Goal: Navigation & Orientation: Find specific page/section

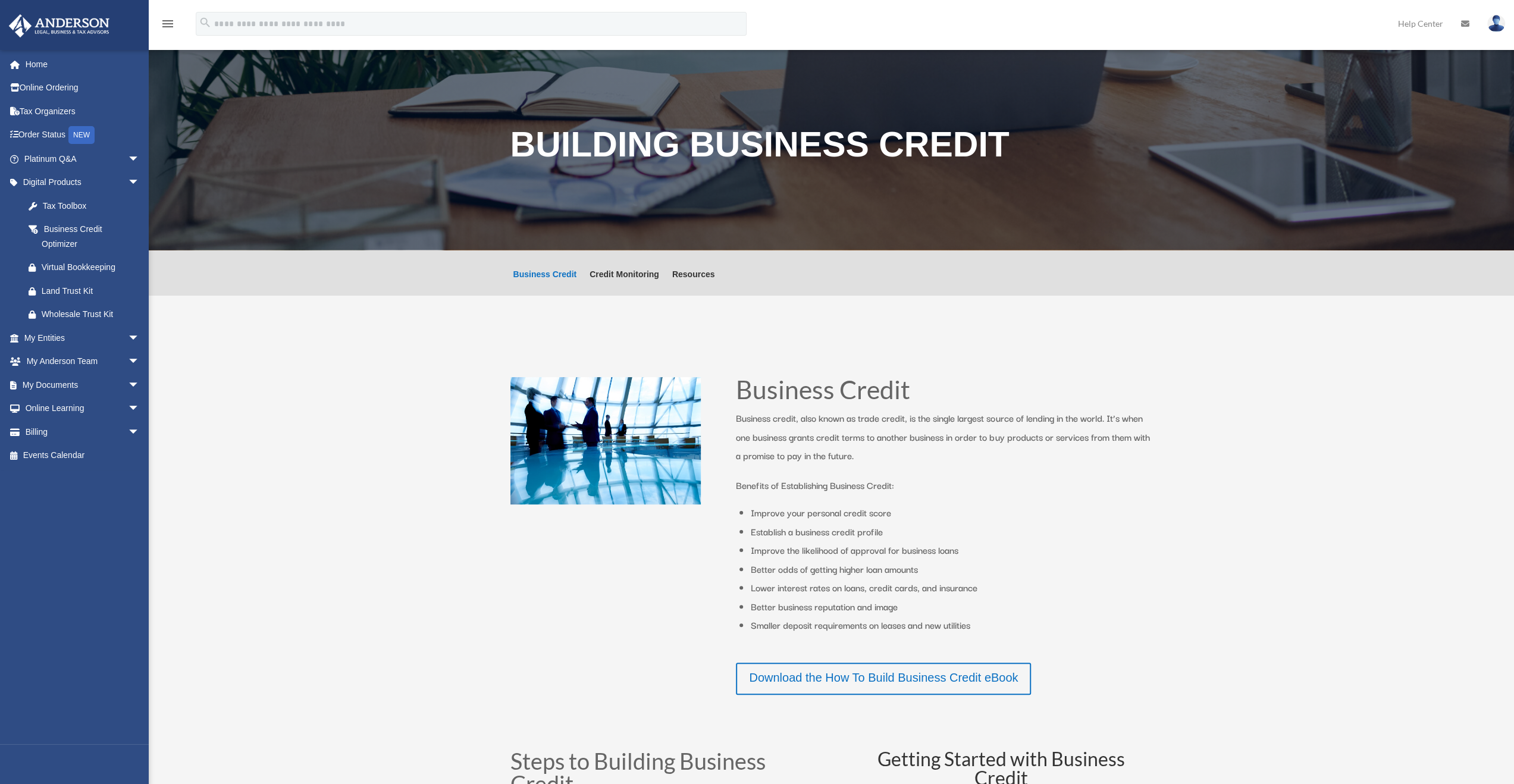
click at [1498, 19] on img at bounding box center [1496, 23] width 18 height 17
click at [1164, 35] on div "menu search Site Menu add orangecrush1979@hotmail.com My Profile Reset Password…" at bounding box center [757, 29] width 1496 height 41
click at [1466, 19] on link at bounding box center [1465, 24] width 26 height 47
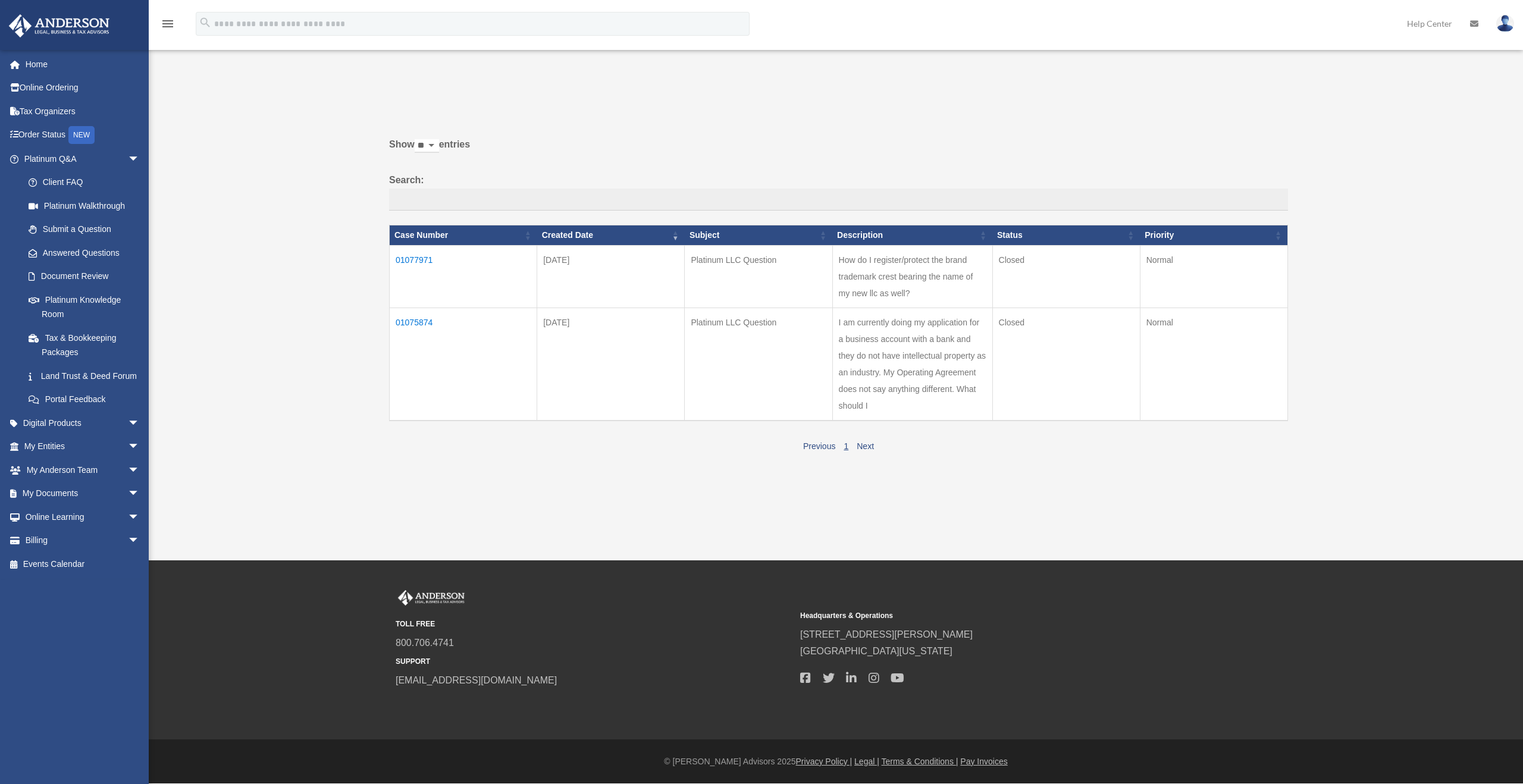
click at [1512, 23] on img at bounding box center [1505, 23] width 18 height 17
drag, startPoint x: 1265, startPoint y: 85, endPoint x: 1221, endPoint y: 89, distance: 44.2
click at [1262, 85] on div at bounding box center [1137, 89] width 285 height 15
click at [45, 68] on link "Home" at bounding box center [82, 64] width 149 height 24
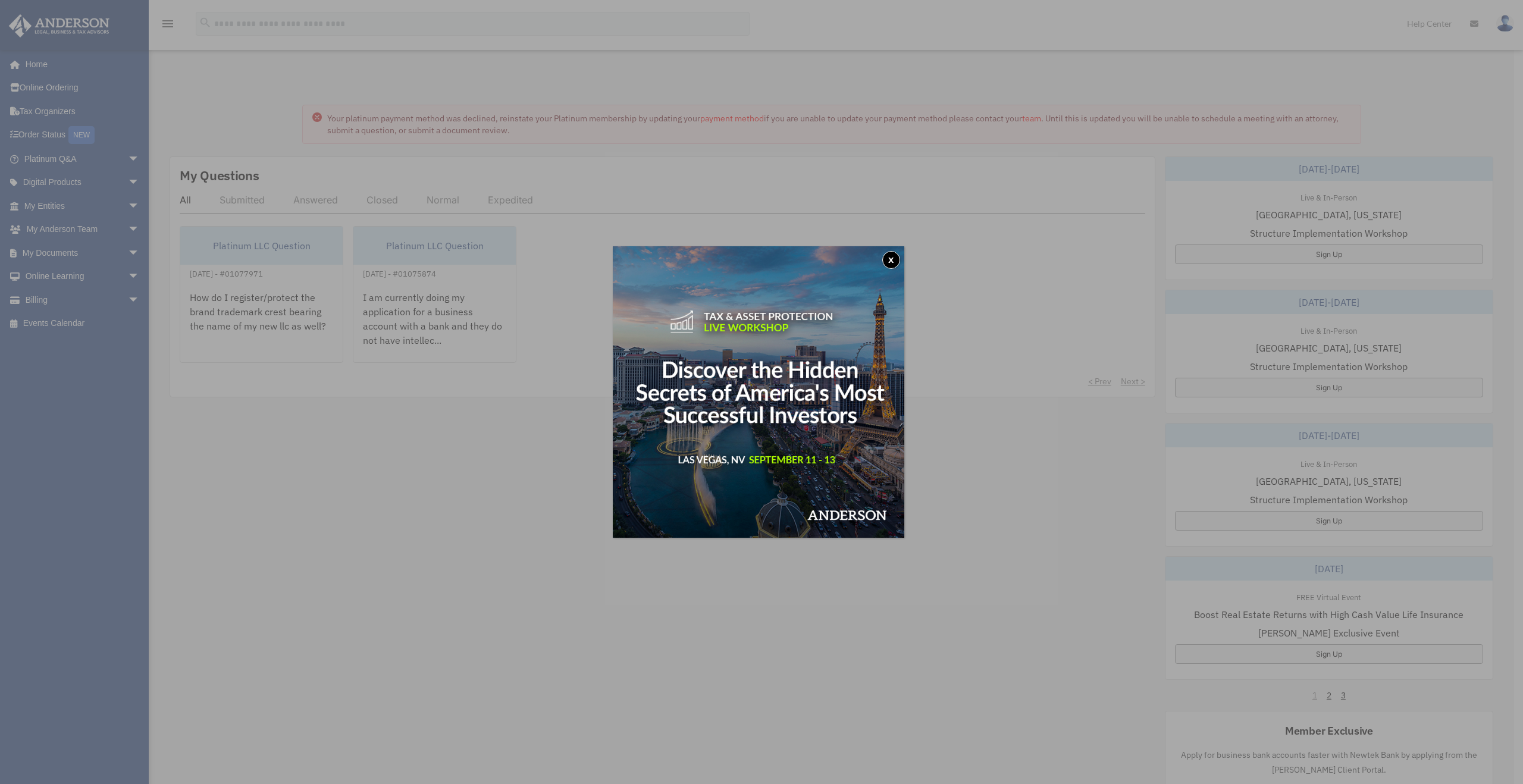
click at [899, 253] on button "x" at bounding box center [891, 260] width 18 height 18
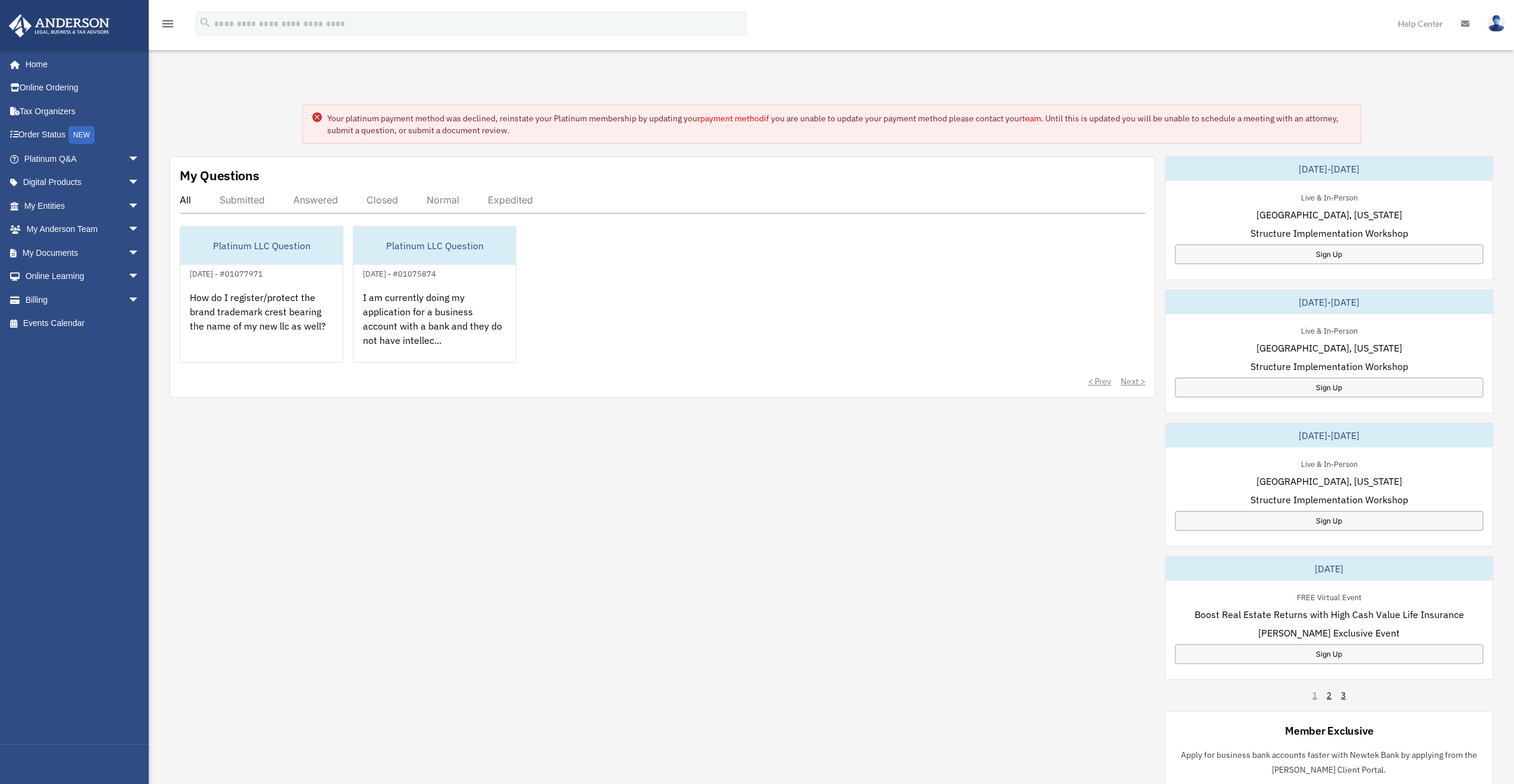
click at [795, 486] on div "My Questions All Submitted Answered Closed Normal Expedited Platinum LLC Questi…" at bounding box center [832, 485] width 1324 height 657
click at [79, 201] on link "My Entities arrow_drop_down" at bounding box center [82, 205] width 149 height 24
click at [128, 204] on span "arrow_drop_down" at bounding box center [139, 206] width 24 height 24
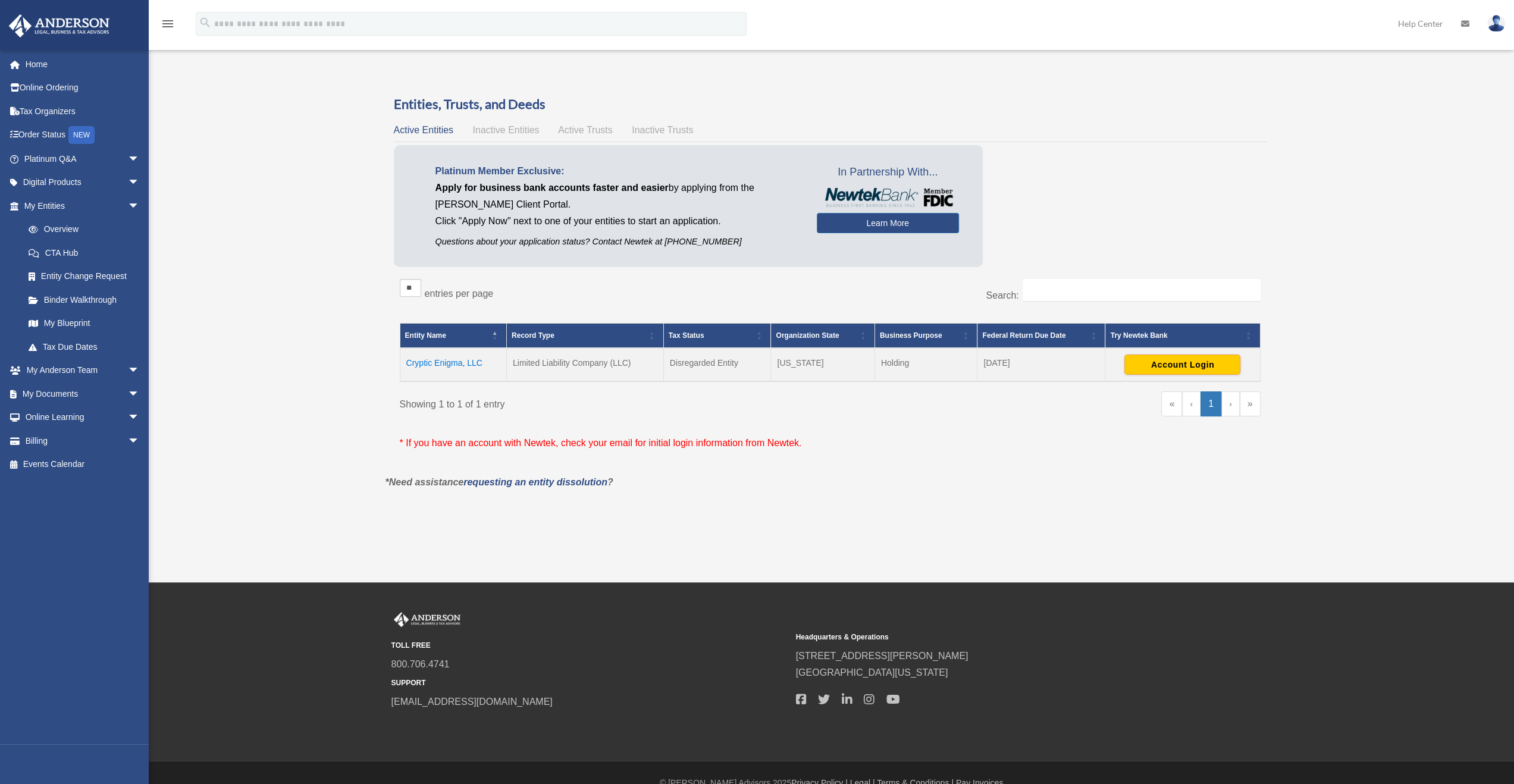
click at [267, 286] on div "Overview orangecrush1979@hotmail.com Sign Out orangecrush1979@hotmail.com Home …" at bounding box center [757, 290] width 1514 height 460
click at [60, 388] on link "My Documents arrow_drop_down" at bounding box center [82, 393] width 149 height 24
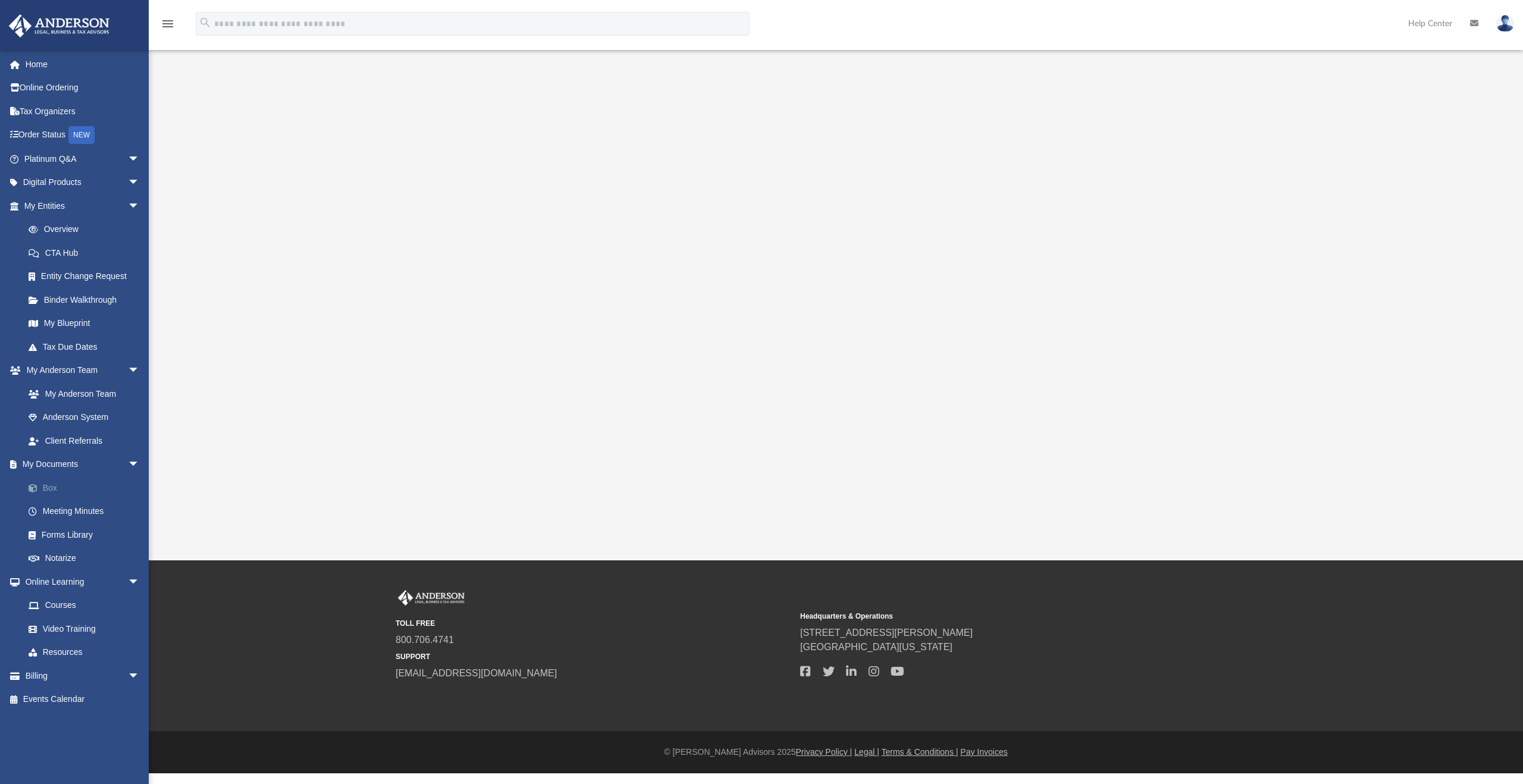
click at [46, 488] on link "Box" at bounding box center [86, 487] width 141 height 24
click at [38, 130] on link "Order Status NEW" at bounding box center [82, 135] width 149 height 24
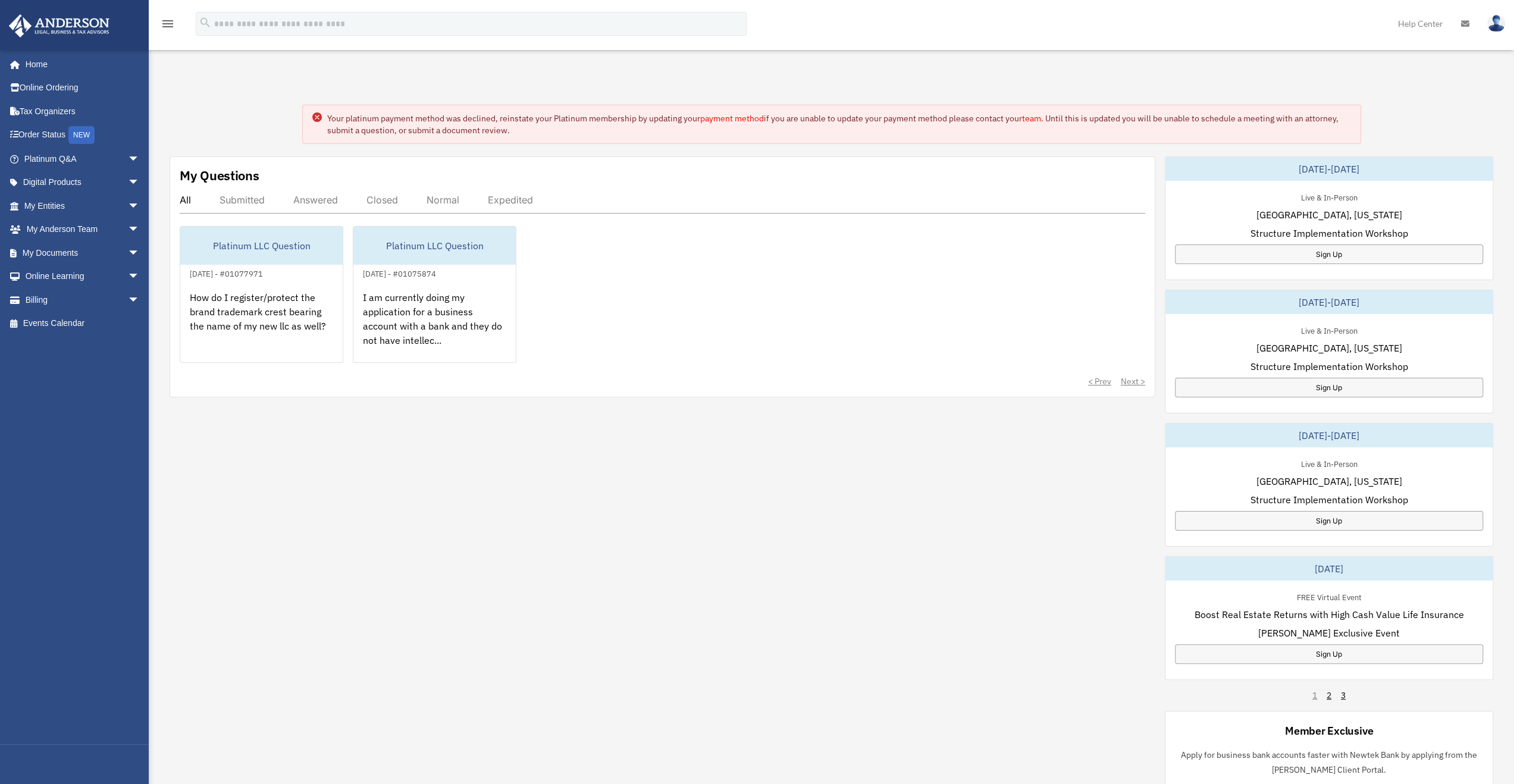
click at [1432, 76] on div "Your platinum payment method was declined, reinstate your Platinum membership b…" at bounding box center [831, 459] width 1383 height 769
click at [1433, 76] on div "Your platinum payment method was declined, reinstate your Platinum membership b…" at bounding box center [831, 459] width 1383 height 769
click at [1436, 82] on div "Your platinum payment method was declined, reinstate your Platinum membership b…" at bounding box center [831, 459] width 1383 height 769
click at [33, 63] on link "Home" at bounding box center [82, 64] width 149 height 24
